Goal: Task Accomplishment & Management: Use online tool/utility

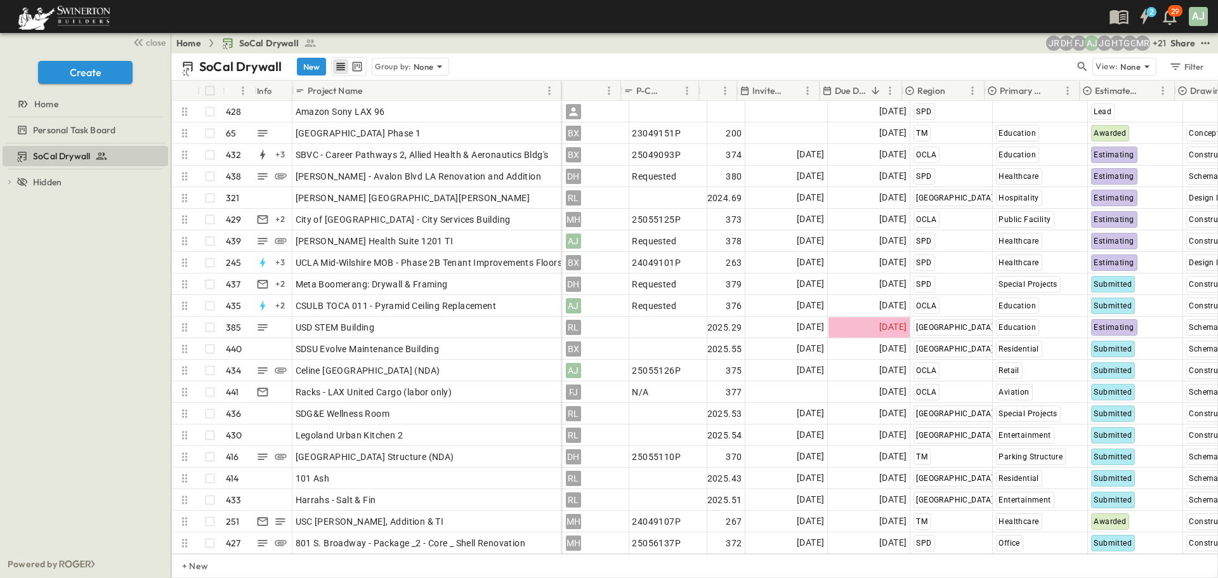
scroll to position [0, 63]
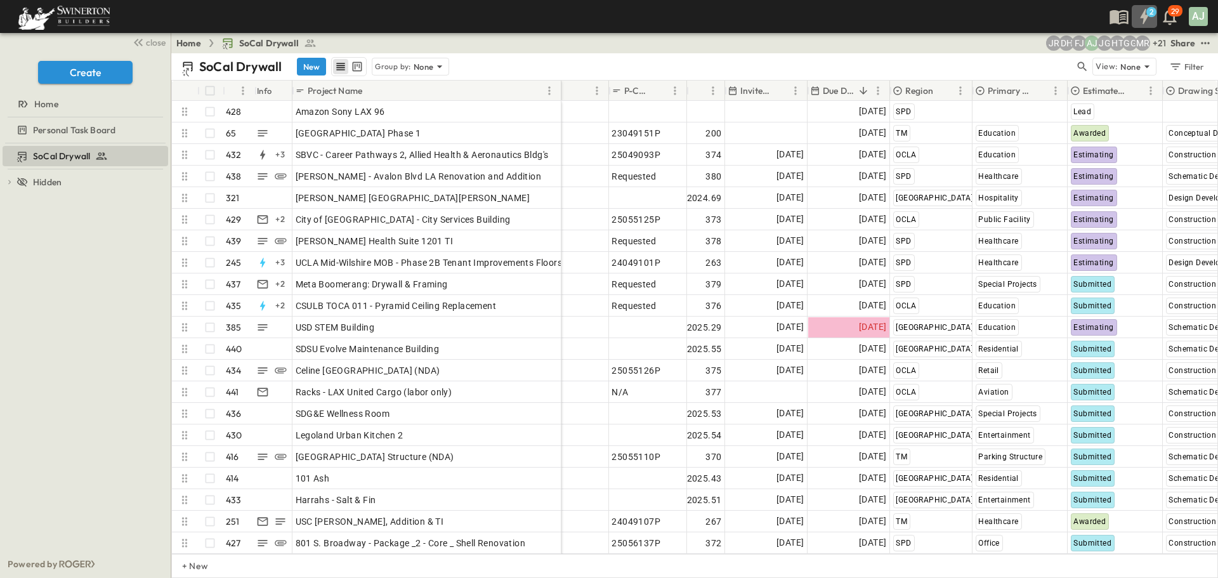
click at [1147, 22] on icon "button" at bounding box center [1144, 16] width 20 height 20
click at [1170, 20] on icon "button" at bounding box center [1170, 16] width 20 height 20
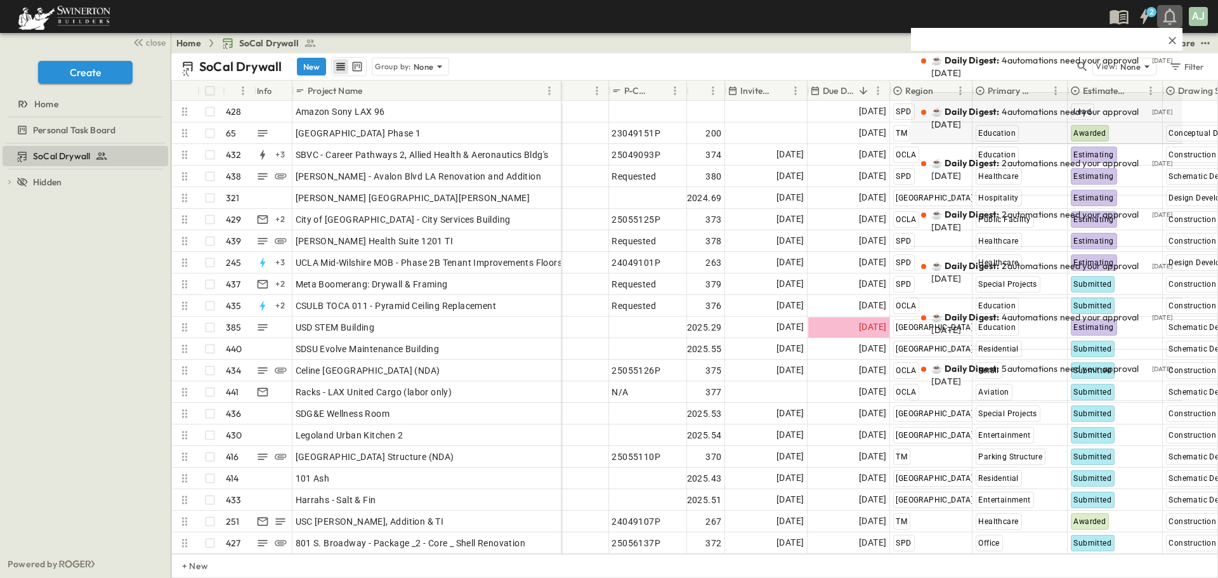
scroll to position [0, 0]
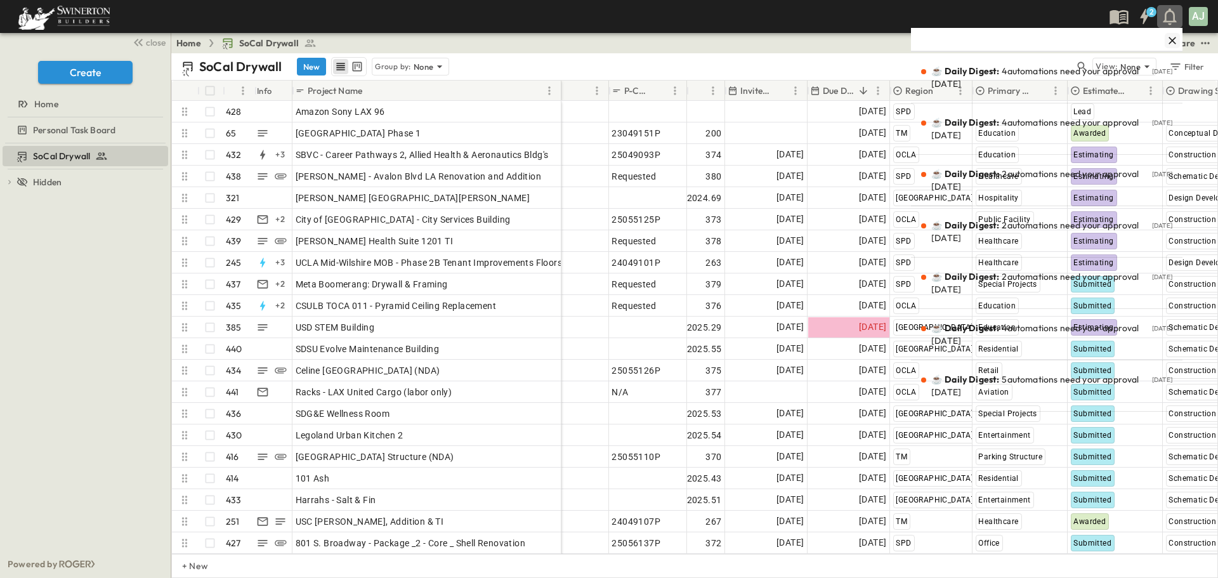
click at [1166, 41] on icon "button" at bounding box center [1172, 40] width 13 height 13
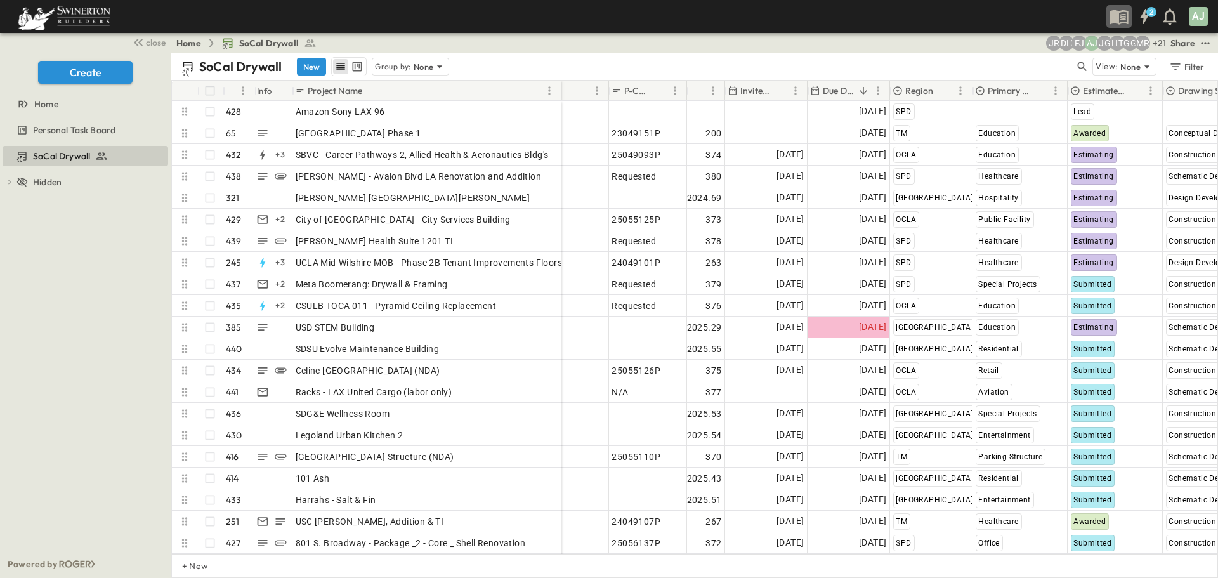
click at [1127, 23] on icon "button" at bounding box center [1119, 17] width 18 height 15
click at [77, 77] on button "Create" at bounding box center [85, 72] width 95 height 23
click at [96, 275] on div "SoCal Drywall To pick up a draggable item, press the space bar. While dragging,…" at bounding box center [85, 346] width 171 height 407
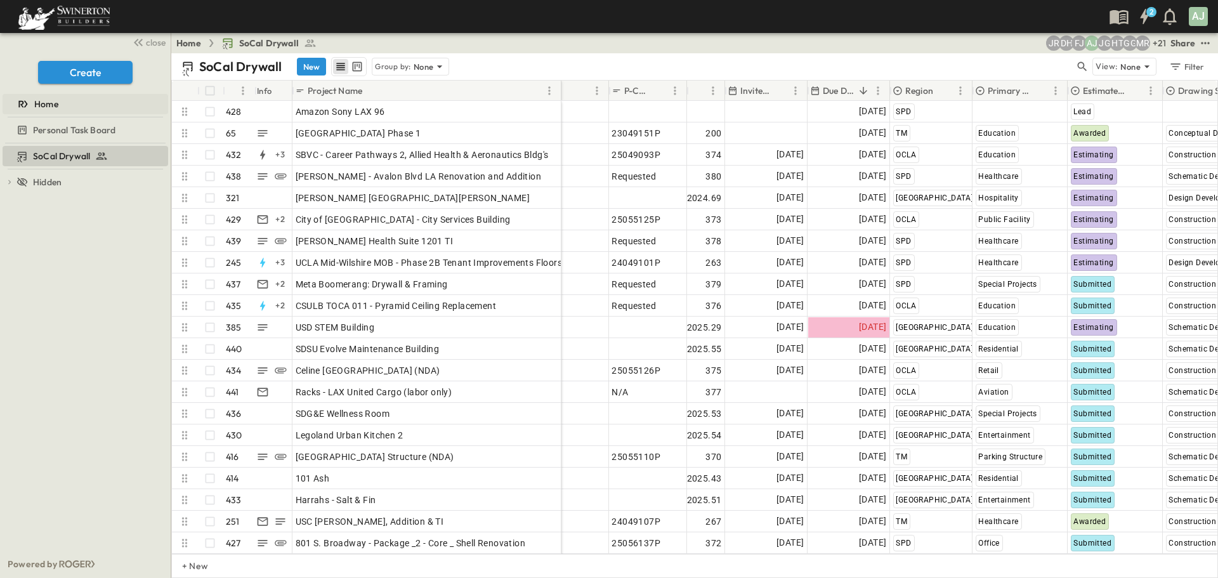
click at [43, 104] on span "Home" at bounding box center [46, 104] width 24 height 13
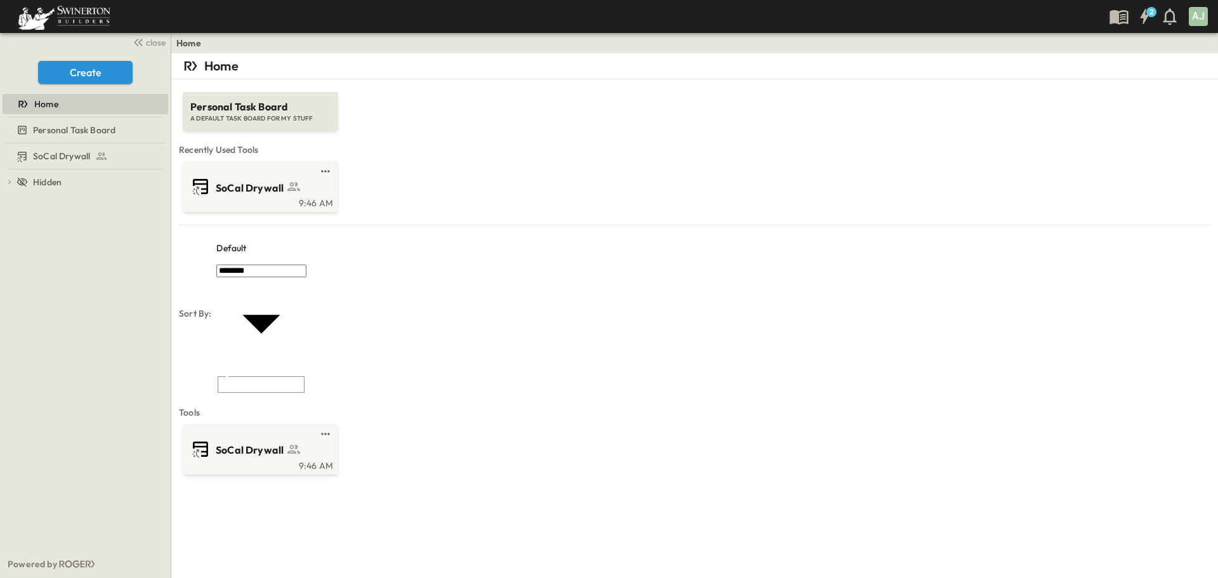
click at [247, 390] on div "Home Personal Task Board A DEFAULT TASK BOARD FOR MY STUFF Recently Used Tools …" at bounding box center [694, 342] width 1047 height 578
click at [78, 155] on span "SoCal Drywall" at bounding box center [61, 156] width 57 height 13
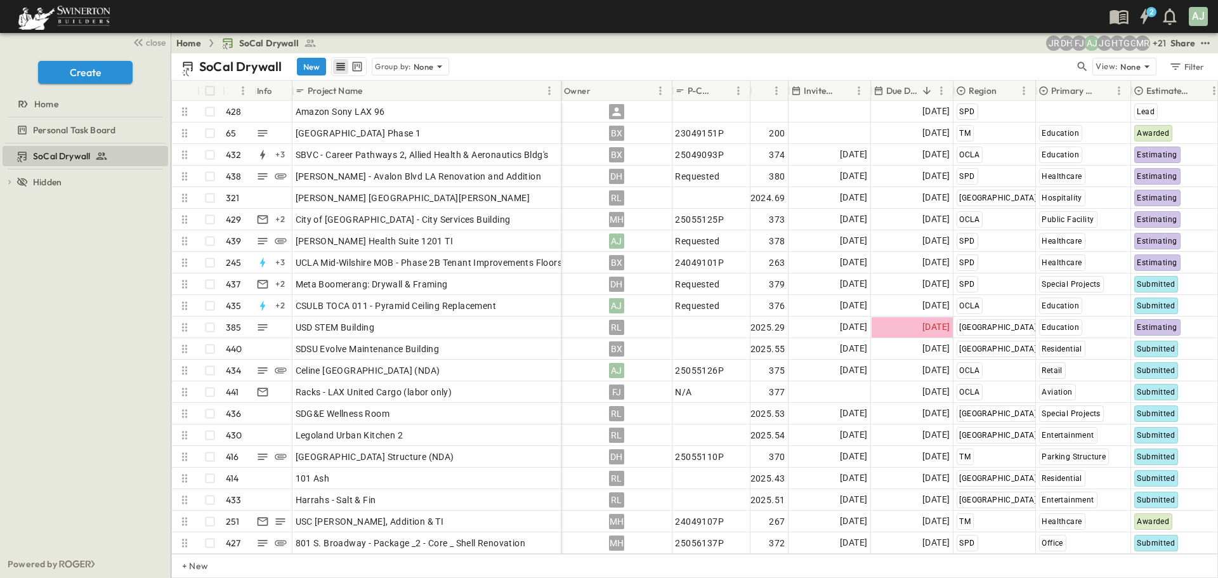
click at [77, 17] on img "button" at bounding box center [64, 16] width 98 height 27
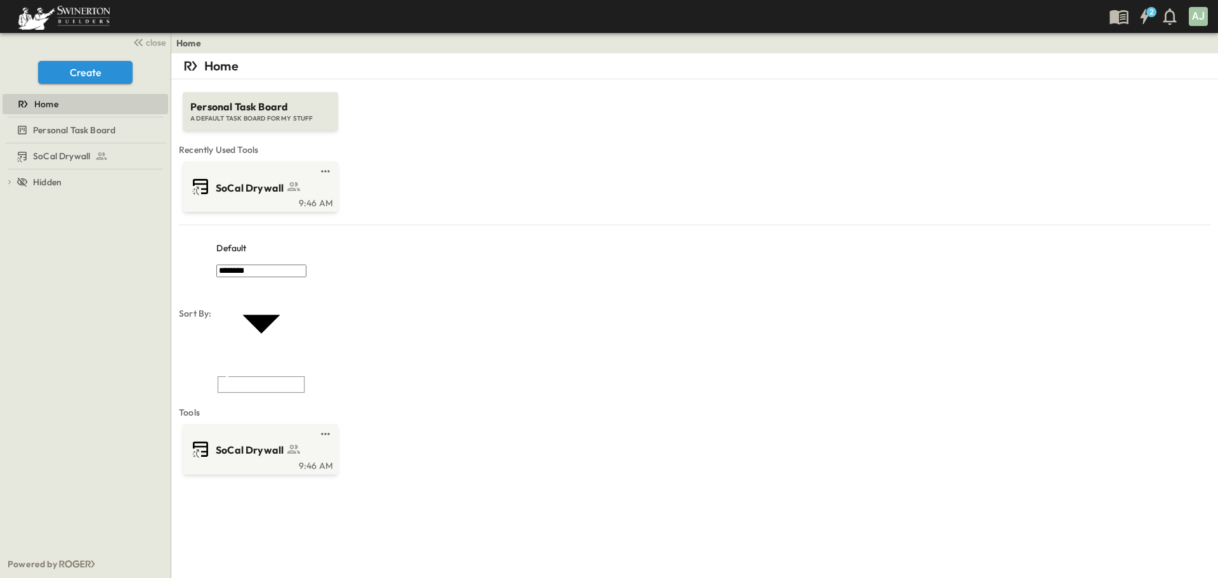
click at [73, 20] on img "button" at bounding box center [64, 16] width 98 height 27
click at [89, 135] on span "Personal Task Board" at bounding box center [74, 130] width 82 height 13
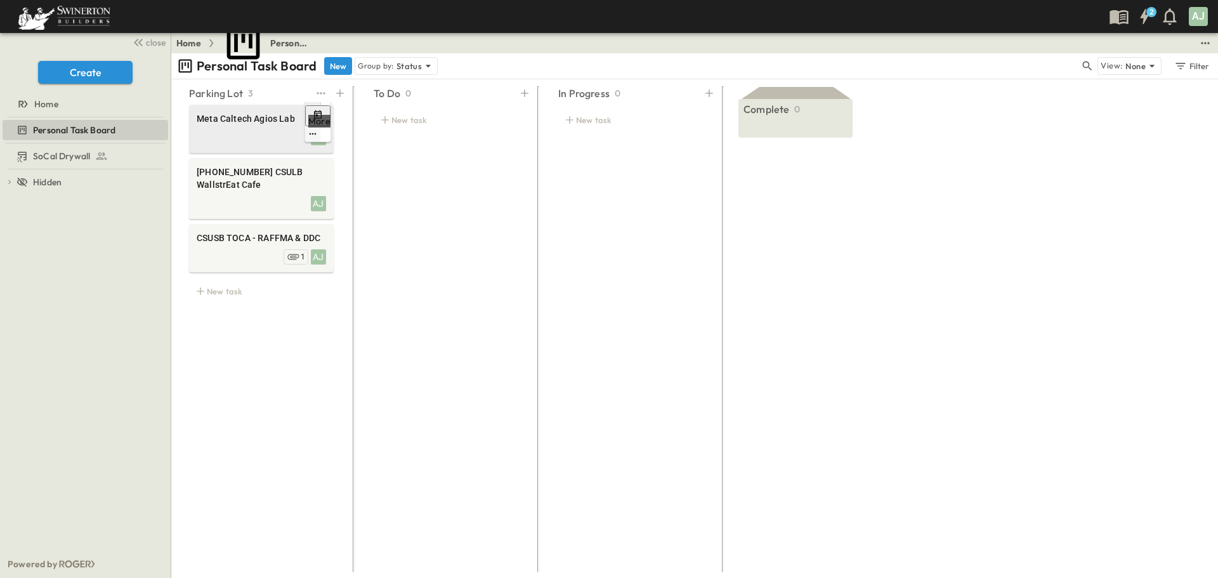
click at [318, 129] on icon "edit" at bounding box center [313, 134] width 10 height 10
click at [318, 180] on button "edit" at bounding box center [312, 187] width 15 height 15
click at [318, 182] on icon "edit" at bounding box center [313, 187] width 10 height 10
click at [317, 253] on icon "edit" at bounding box center [313, 254] width 7 height 2
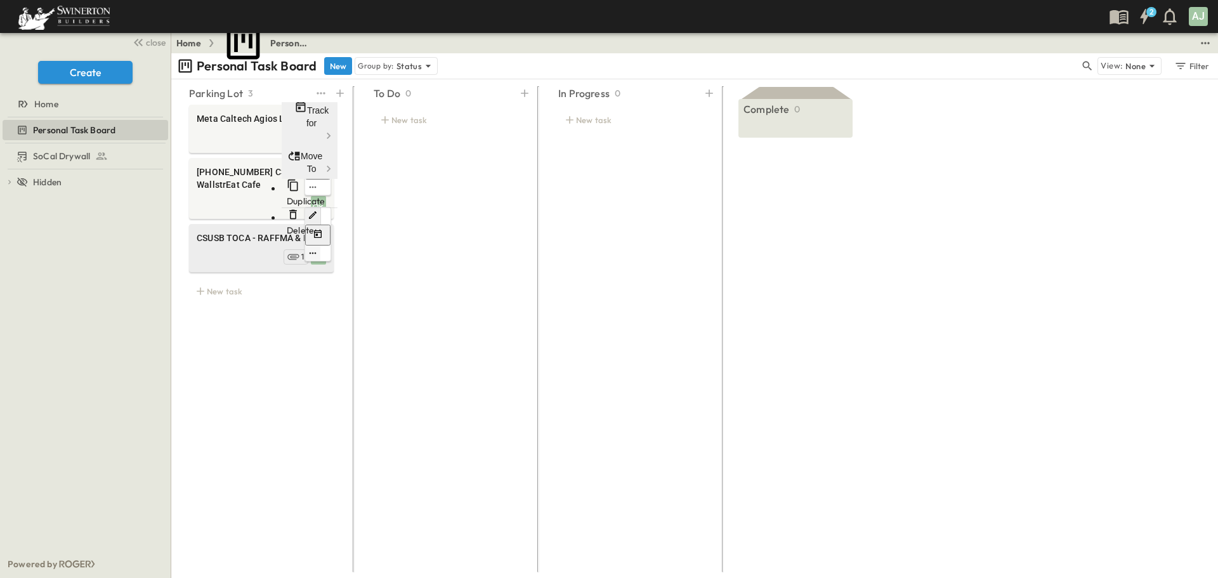
click at [317, 253] on icon "edit" at bounding box center [313, 254] width 7 height 2
click at [411, 259] on div "To Do 0 New task" at bounding box center [445, 325] width 175 height 486
click at [384, 72] on p "Group by:" at bounding box center [376, 66] width 36 height 13
click at [391, 62] on p "Group by:" at bounding box center [376, 66] width 36 height 13
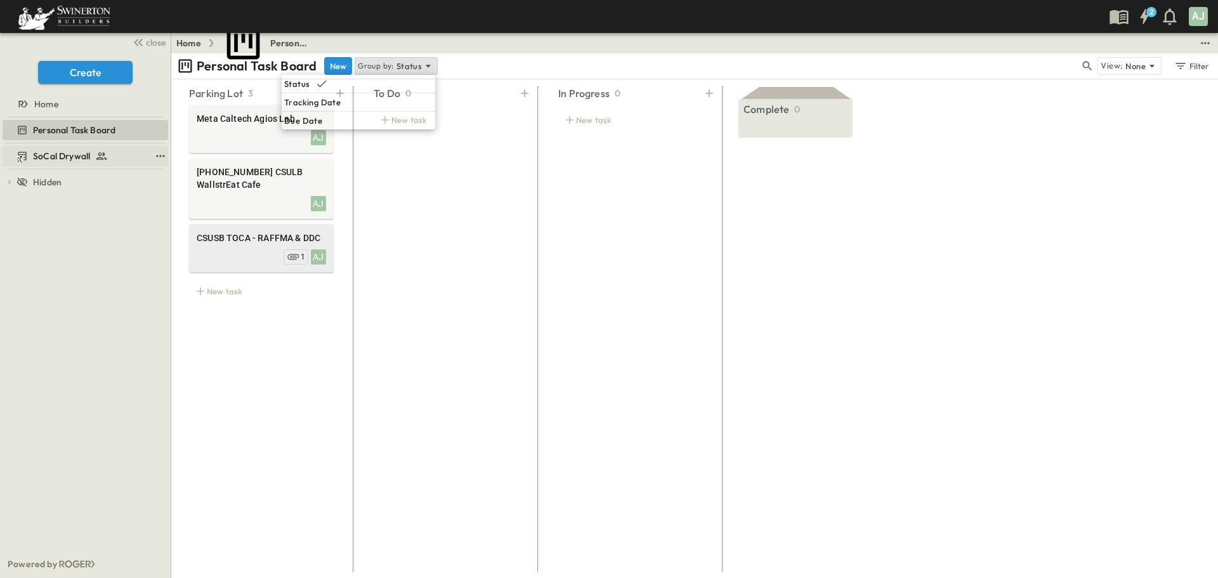
drag, startPoint x: 100, startPoint y: 157, endPoint x: 84, endPoint y: 158, distance: 16.5
click at [100, 157] on icon at bounding box center [101, 156] width 13 height 13
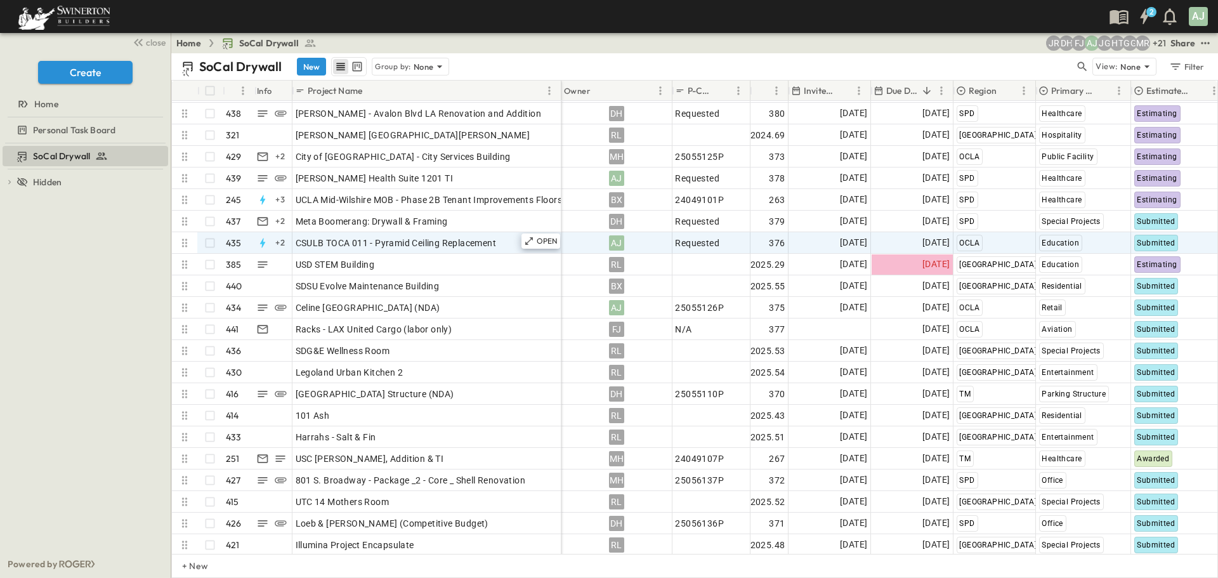
scroll to position [63, 0]
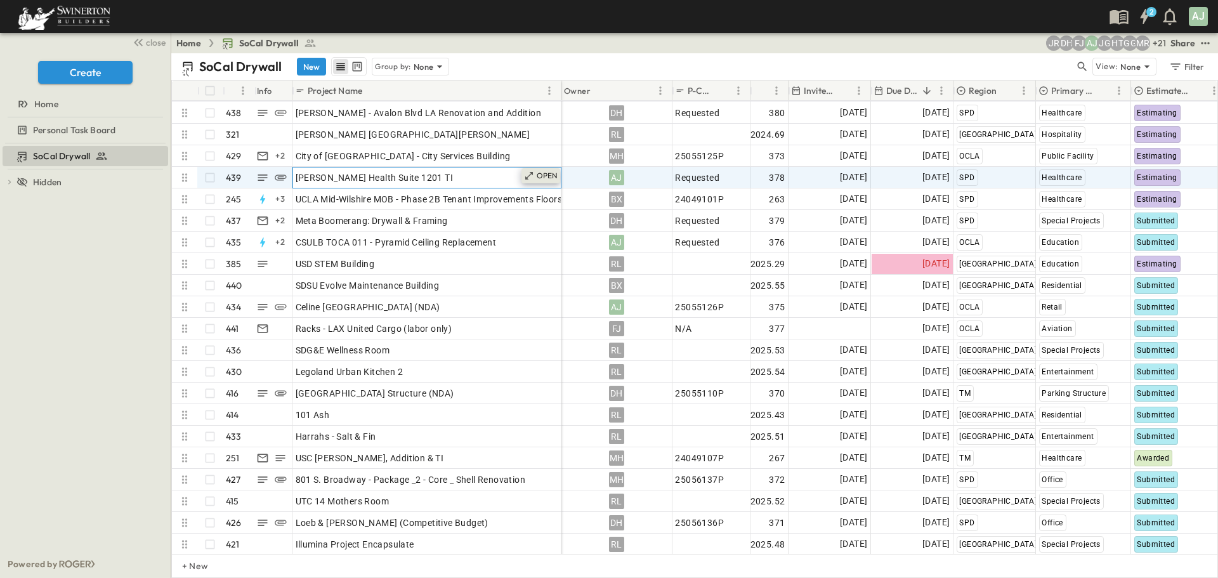
click at [544, 176] on p "OPEN" at bounding box center [548, 176] width 22 height 10
